Goal: Task Accomplishment & Management: Manage account settings

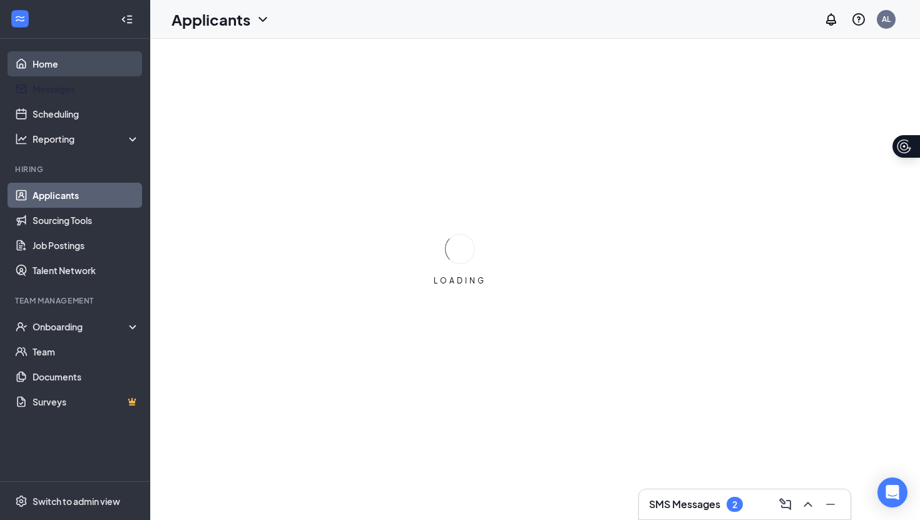
click at [56, 68] on link "Home" at bounding box center [86, 63] width 107 height 25
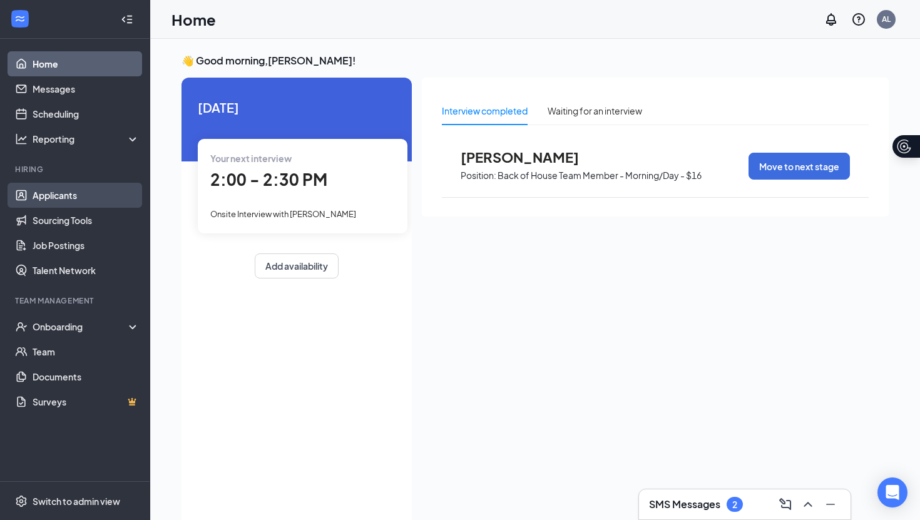
click at [56, 205] on link "Applicants" at bounding box center [86, 195] width 107 height 25
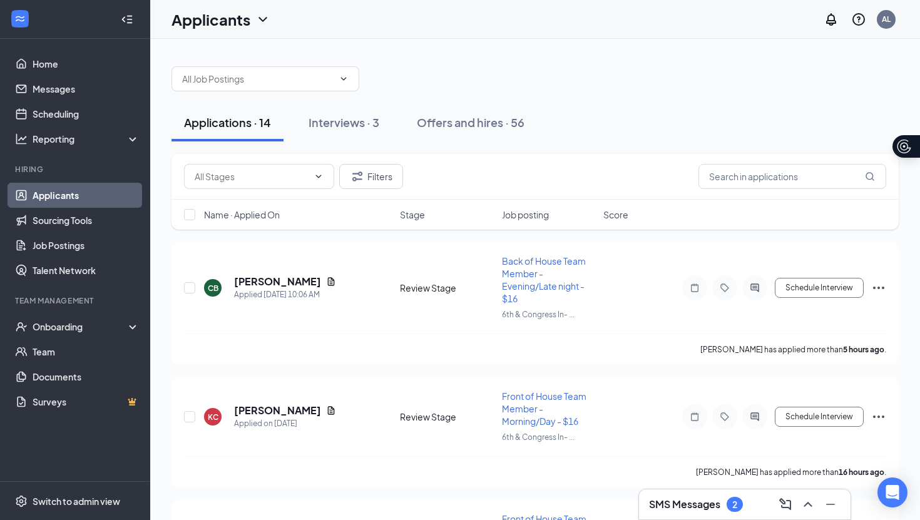
click at [709, 503] on h3 "SMS Messages" at bounding box center [684, 505] width 71 height 14
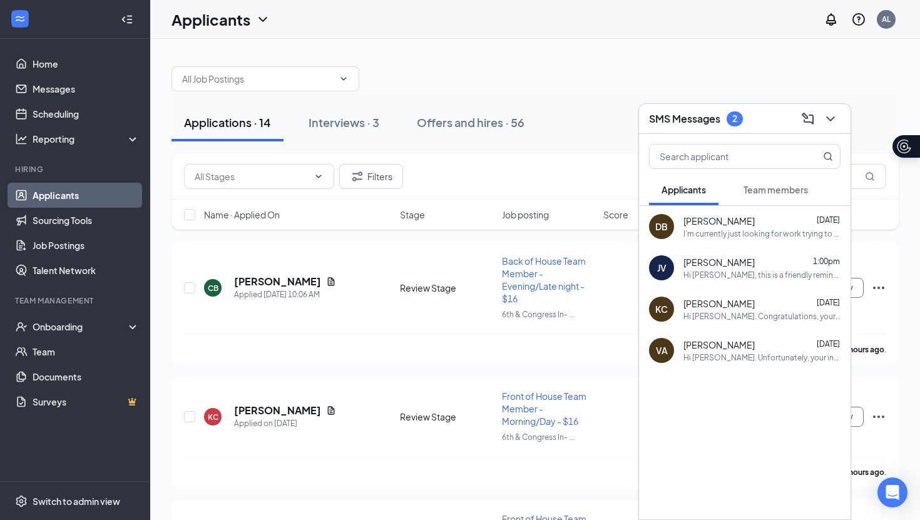
click at [778, 187] on span "Team members" at bounding box center [776, 189] width 64 height 11
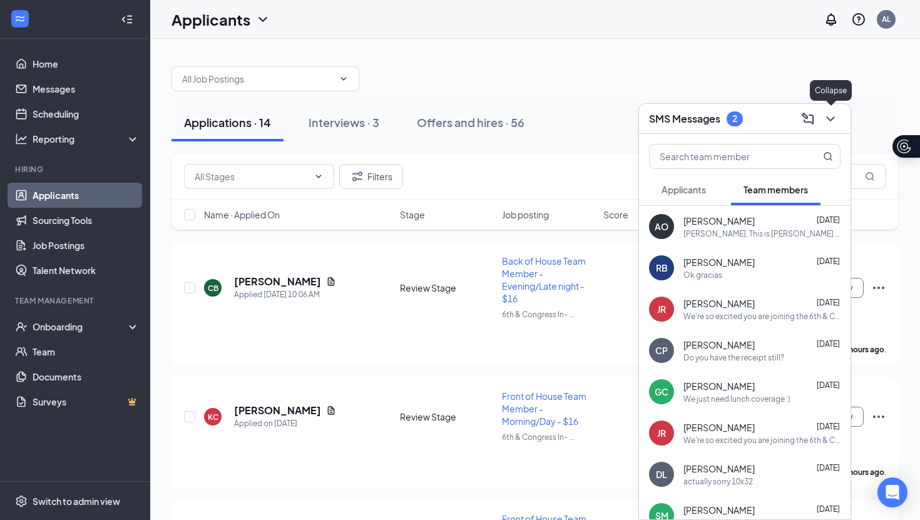
click at [829, 125] on icon "ChevronDown" at bounding box center [830, 118] width 15 height 15
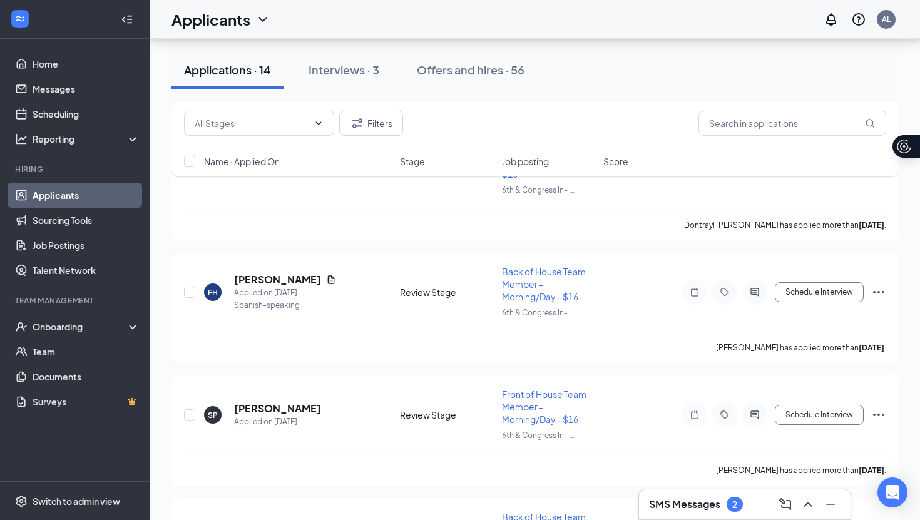
scroll to position [1505, 0]
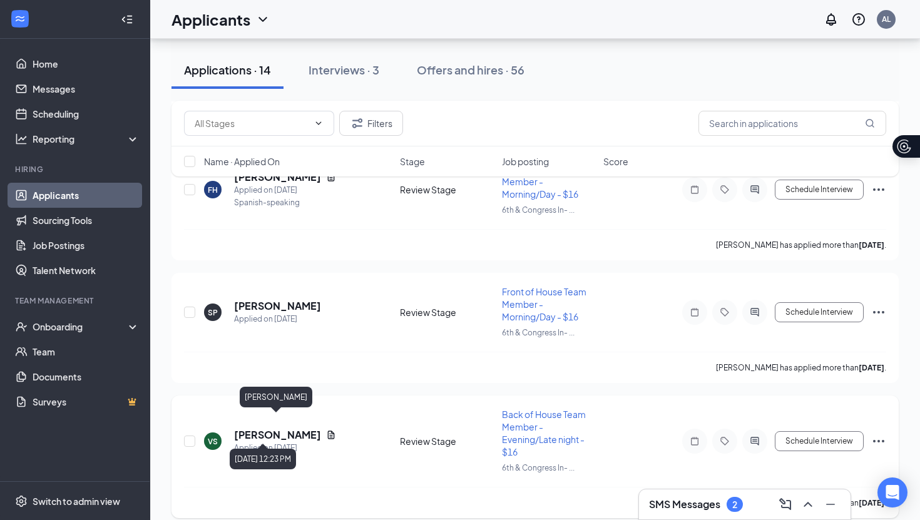
click at [282, 428] on h5 "Victoria Spence" at bounding box center [277, 435] width 87 height 14
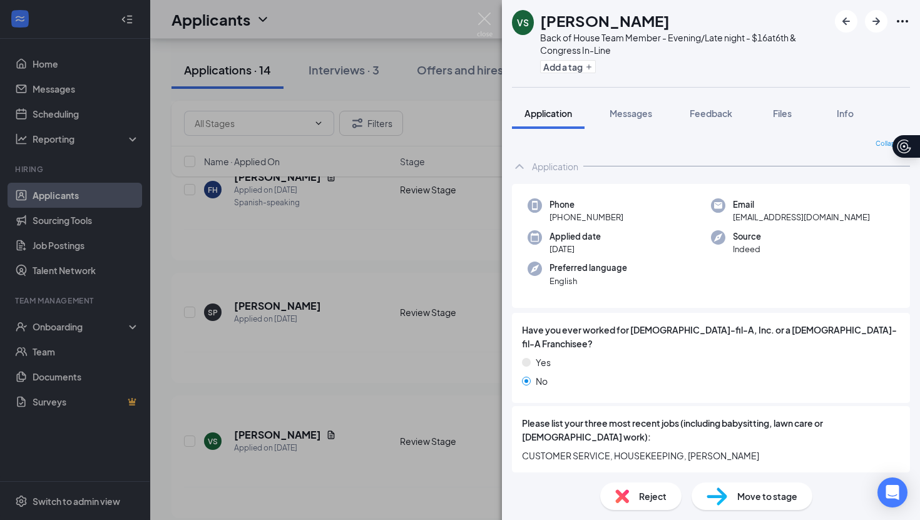
click at [649, 505] on div "Reject" at bounding box center [640, 497] width 81 height 28
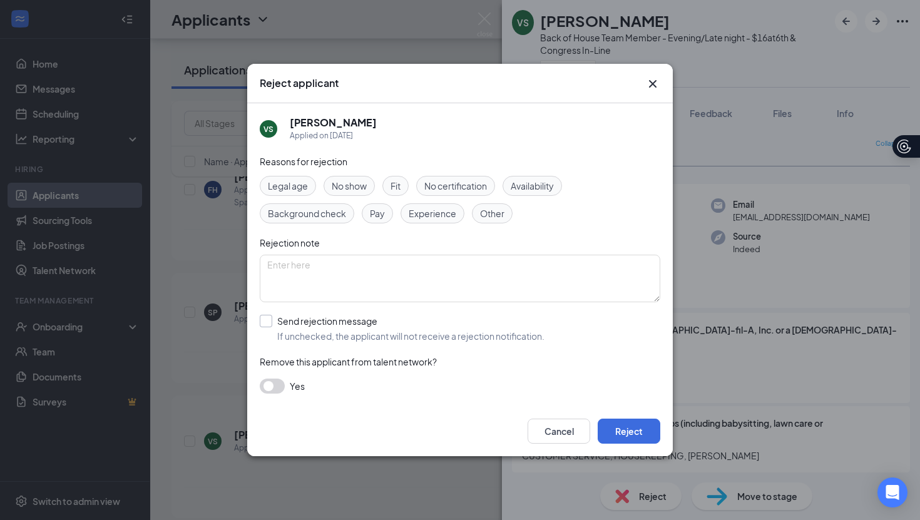
click at [282, 316] on input "Send rejection message If unchecked, the applicant will not receive a rejection…" at bounding box center [402, 329] width 285 height 28
checkbox input "true"
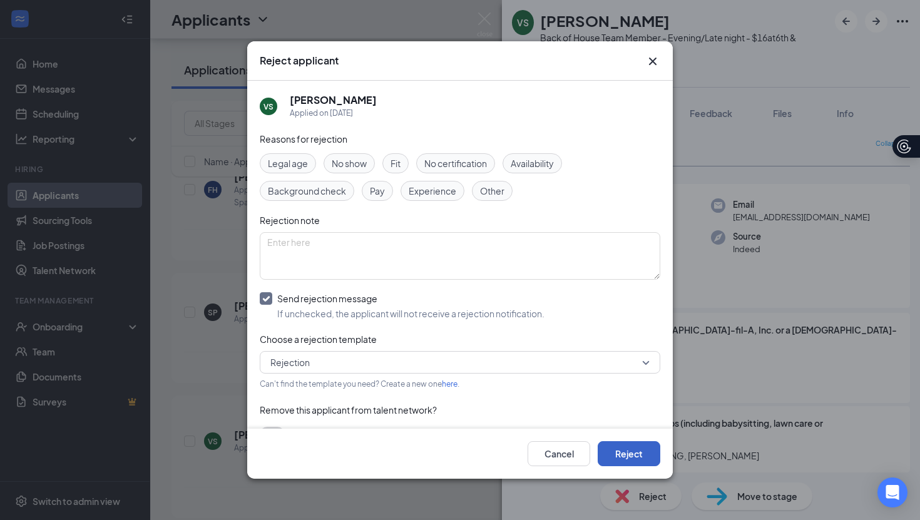
click at [609, 452] on button "Reject" at bounding box center [629, 453] width 63 height 25
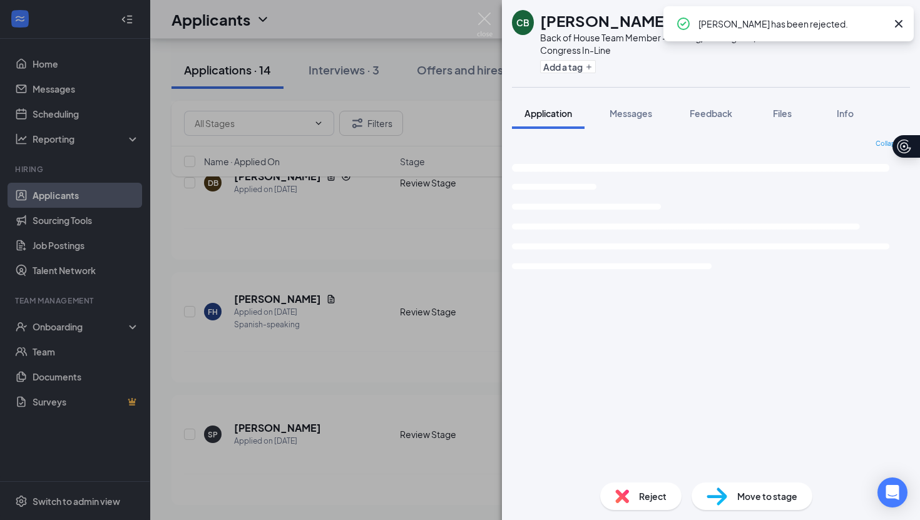
scroll to position [1370, 0]
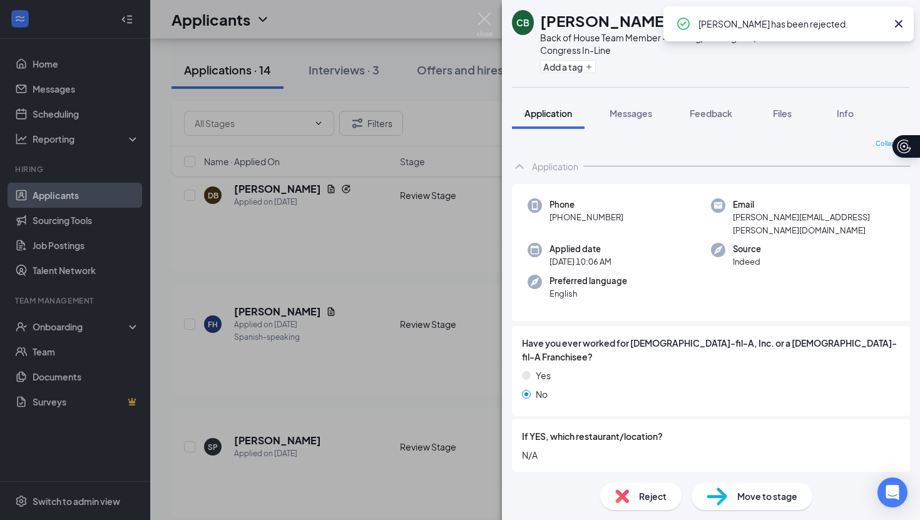
click at [900, 28] on icon "Cross" at bounding box center [899, 23] width 15 height 15
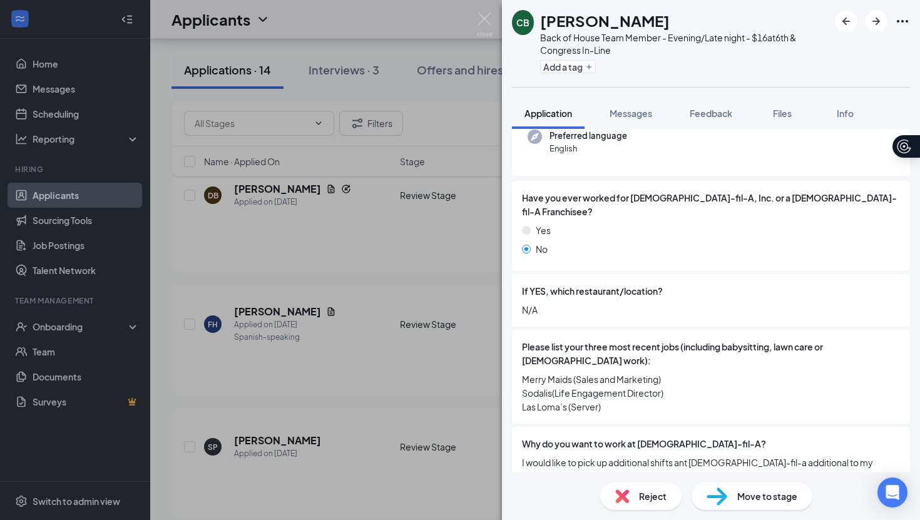
scroll to position [182, 0]
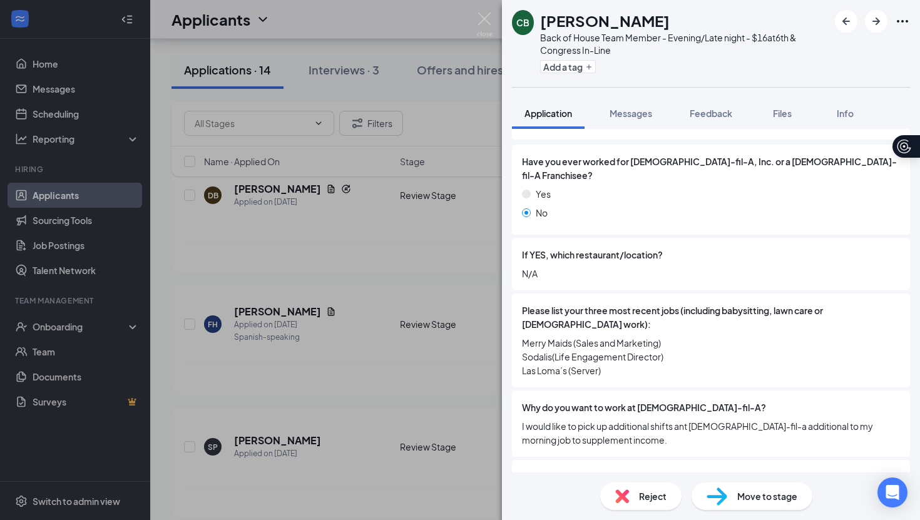
click at [634, 487] on div "Reject" at bounding box center [640, 497] width 81 height 28
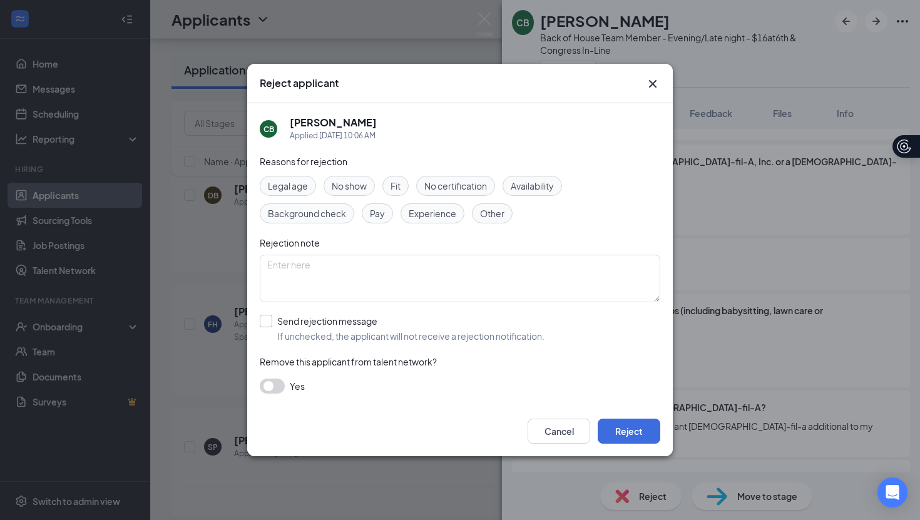
click at [361, 336] on input "Send rejection message If unchecked, the applicant will not receive a rejection…" at bounding box center [402, 329] width 285 height 28
checkbox input "true"
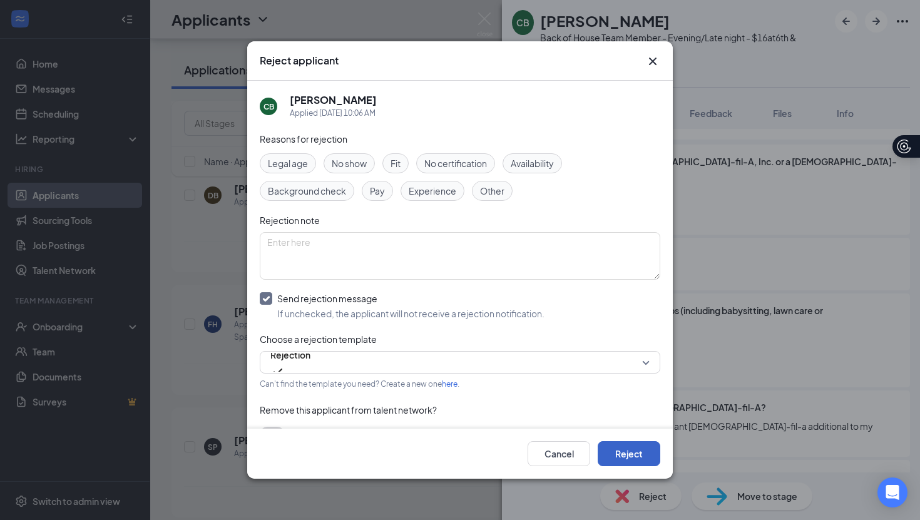
click at [632, 448] on button "Reject" at bounding box center [629, 453] width 63 height 25
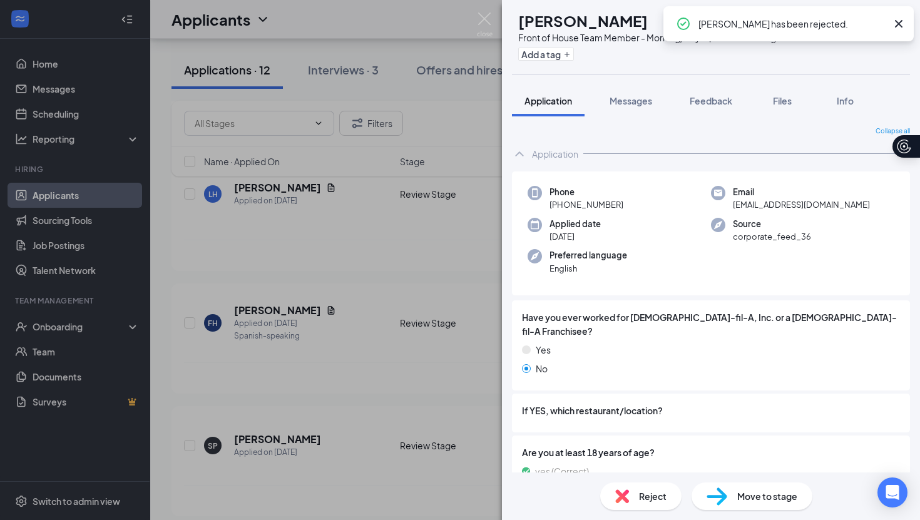
scroll to position [1235, 0]
click at [481, 22] on img at bounding box center [485, 25] width 16 height 24
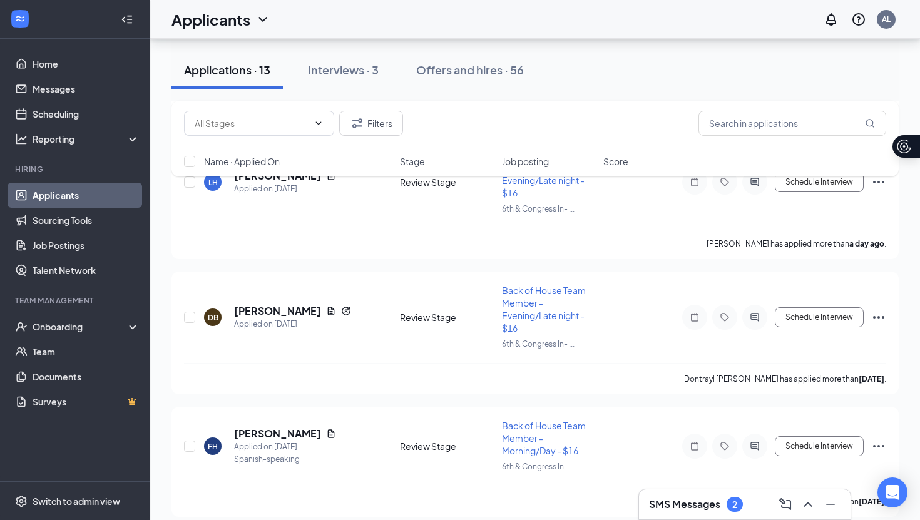
scroll to position [1223, 0]
